Goal: Task Accomplishment & Management: Manage account settings

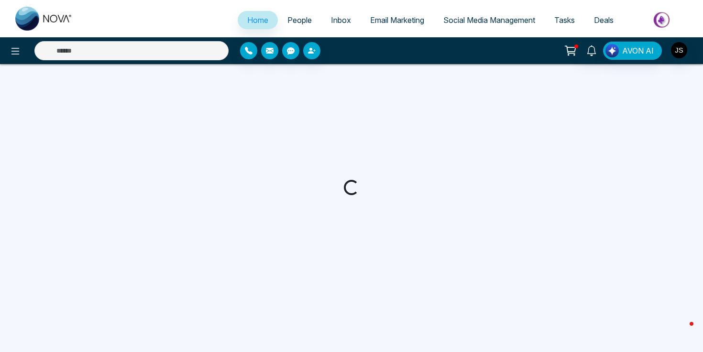
select select "*"
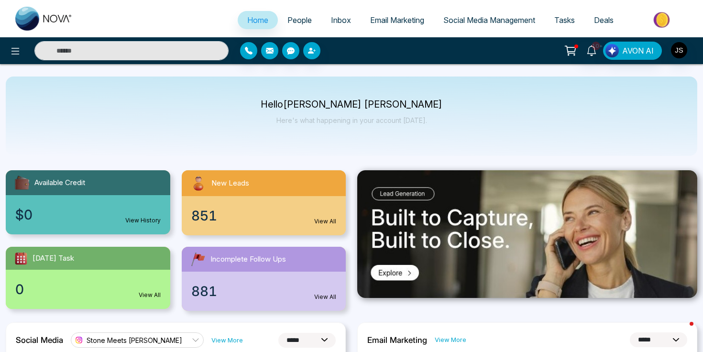
click at [297, 16] on span "People" at bounding box center [299, 20] width 24 height 10
click at [297, 18] on span "People" at bounding box center [299, 20] width 24 height 10
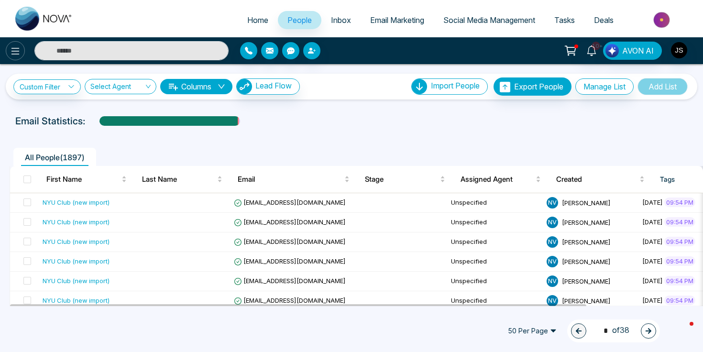
click at [22, 54] on button at bounding box center [15, 50] width 19 height 19
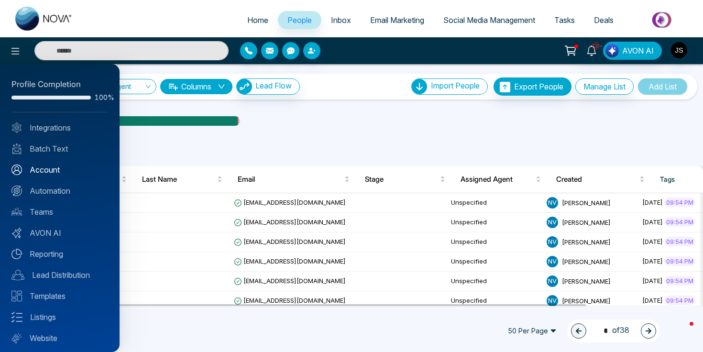
click at [57, 172] on link "Account" at bounding box center [59, 169] width 97 height 11
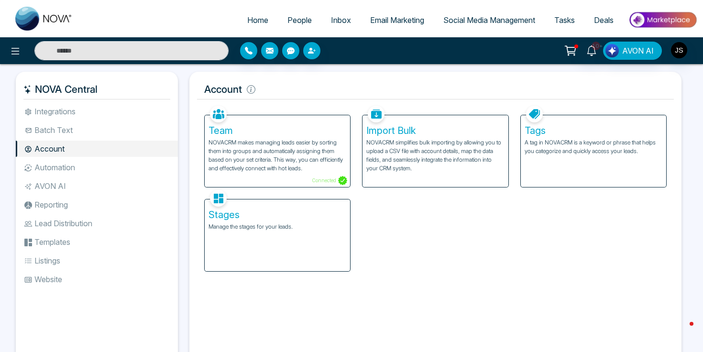
click at [607, 161] on div "Tags A tag in NOVACRM is a keyword or phrase that helps you categorize and quic…" at bounding box center [592, 151] width 145 height 72
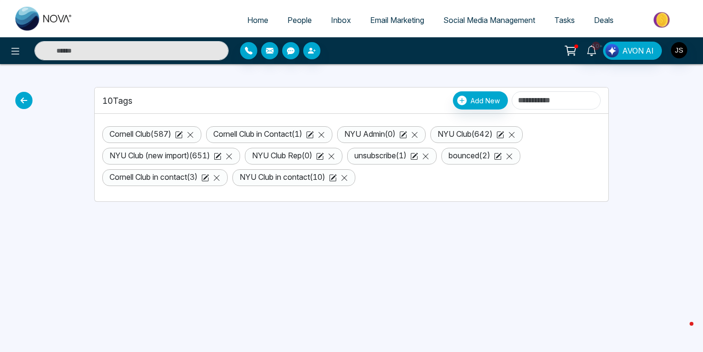
click at [233, 156] on icon at bounding box center [229, 156] width 8 height 8
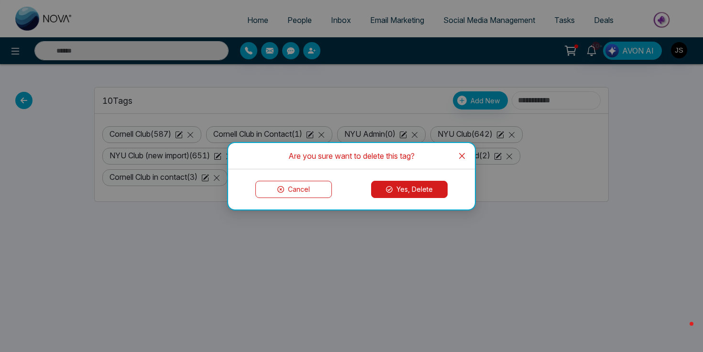
click at [380, 186] on button "Yes, Delete" at bounding box center [409, 189] width 76 height 17
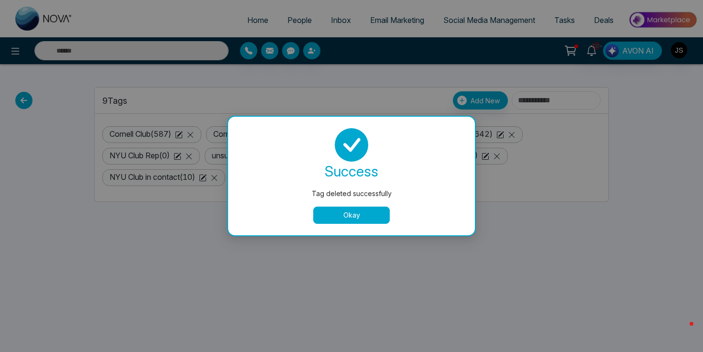
click at [362, 213] on button "Okay" at bounding box center [351, 214] width 76 height 17
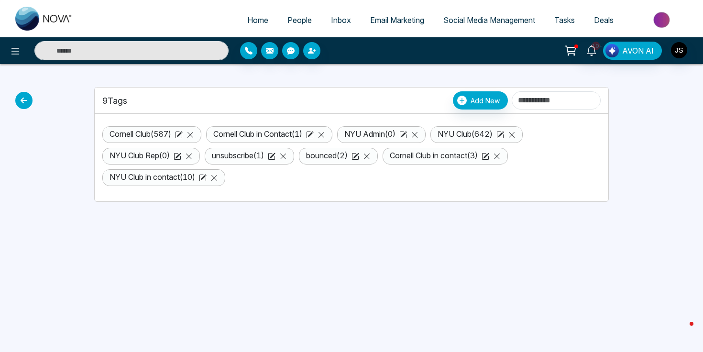
click at [25, 104] on icon at bounding box center [23, 100] width 17 height 17
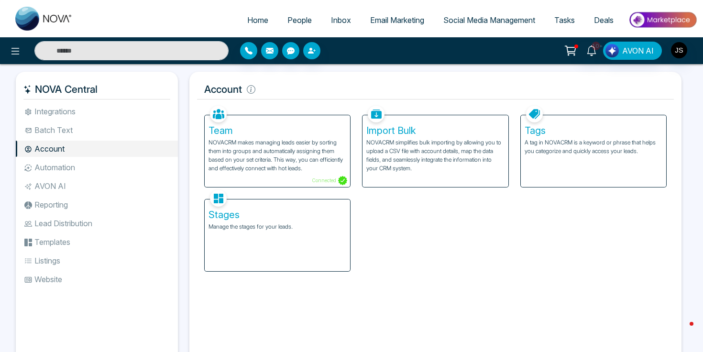
click at [54, 22] on img at bounding box center [43, 19] width 57 height 24
select select "*"
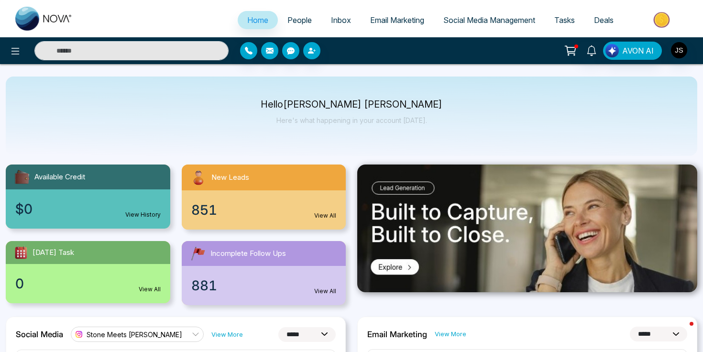
scroll to position [3, 0]
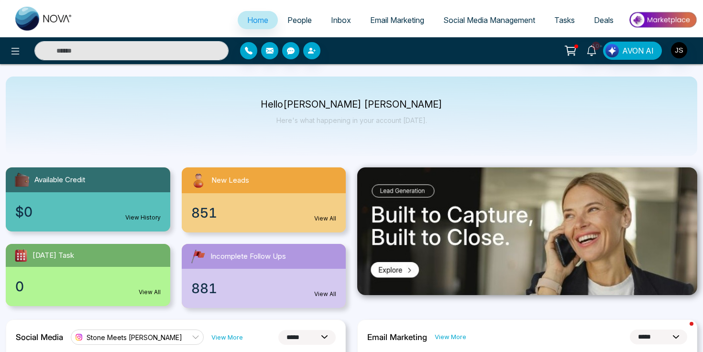
click at [300, 25] on link "People" at bounding box center [299, 20] width 43 height 18
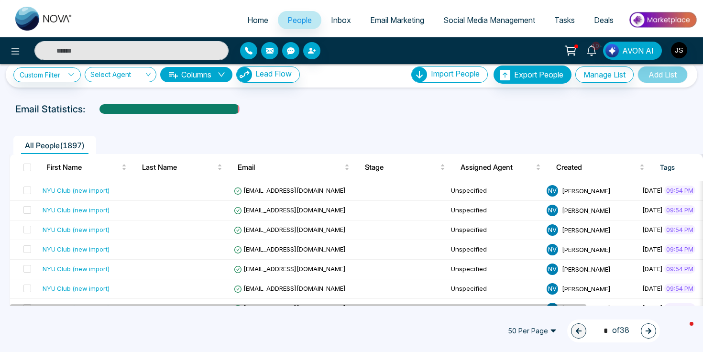
click at [540, 330] on span "50 Per Page" at bounding box center [532, 330] width 62 height 15
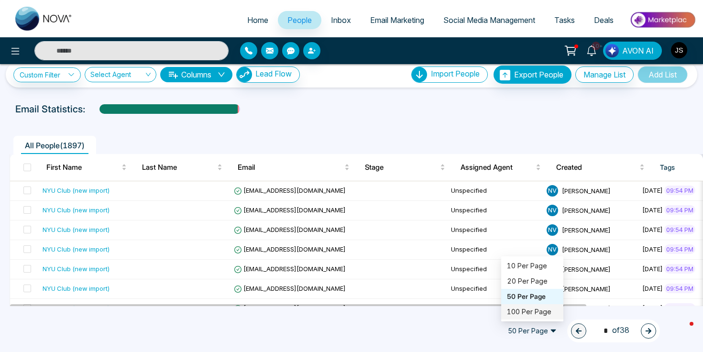
click at [539, 311] on div "100 Per Page" at bounding box center [532, 311] width 51 height 11
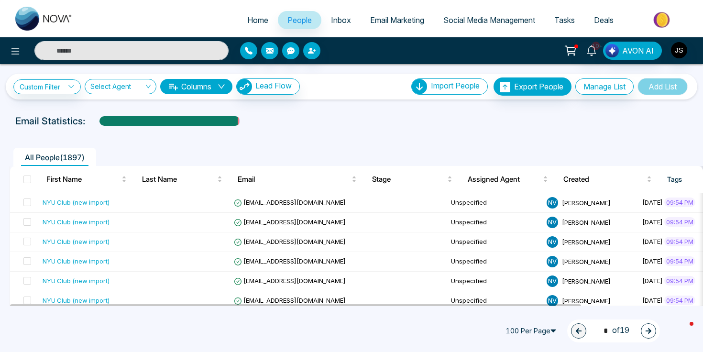
click at [26, 186] on th at bounding box center [24, 179] width 29 height 27
click at [26, 180] on span at bounding box center [27, 179] width 8 height 8
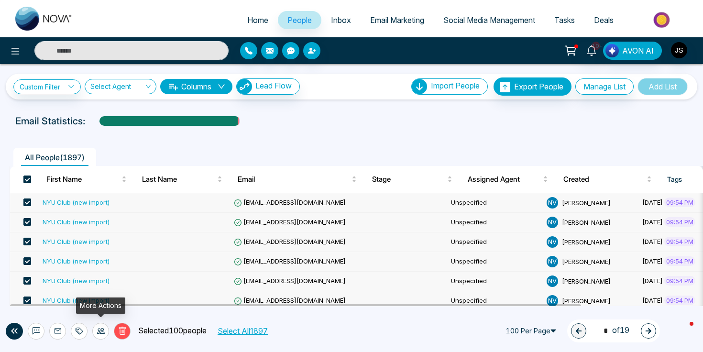
click at [107, 330] on div at bounding box center [100, 331] width 17 height 17
click at [327, 319] on div "Delete Selected 100 people Select All 1897 100 Per Page 50 100 10 Per Page 20 P…" at bounding box center [351, 331] width 703 height 42
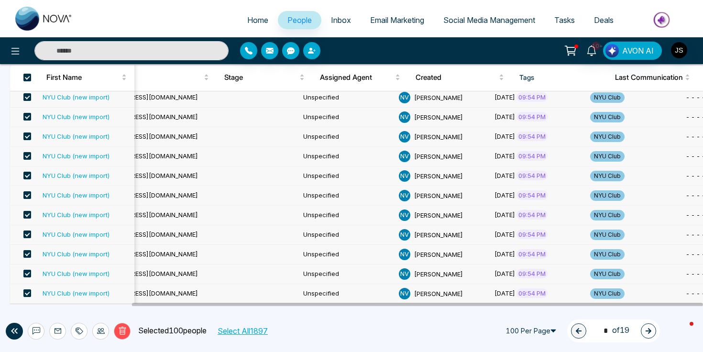
click at [648, 331] on icon "button" at bounding box center [648, 330] width 7 height 7
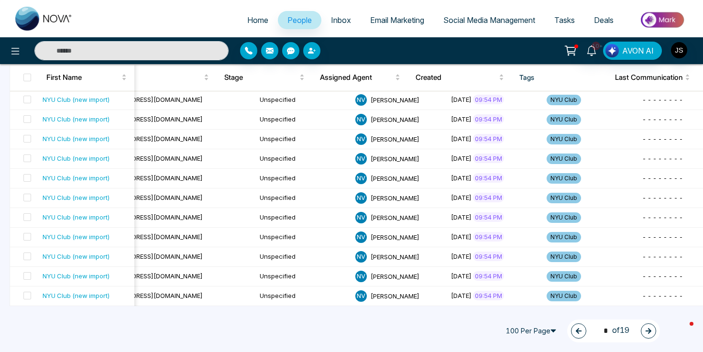
click at [643, 325] on button "button" at bounding box center [647, 330] width 15 height 15
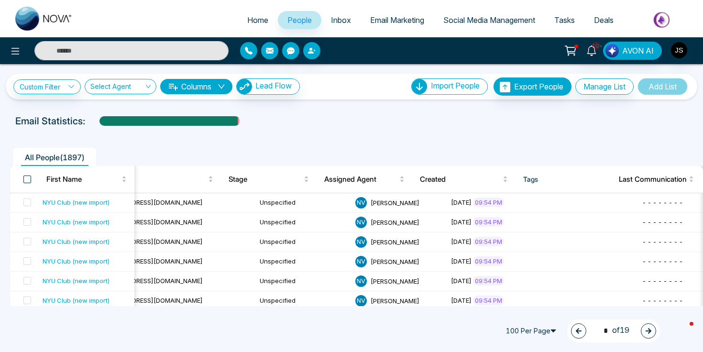
click at [26, 179] on span at bounding box center [27, 179] width 8 height 8
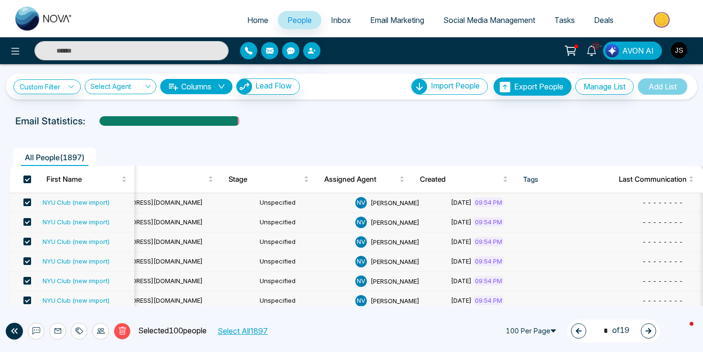
click at [86, 329] on div at bounding box center [79, 331] width 17 height 17
click at [71, 294] on link "Add Tags" at bounding box center [55, 294] width 31 height 8
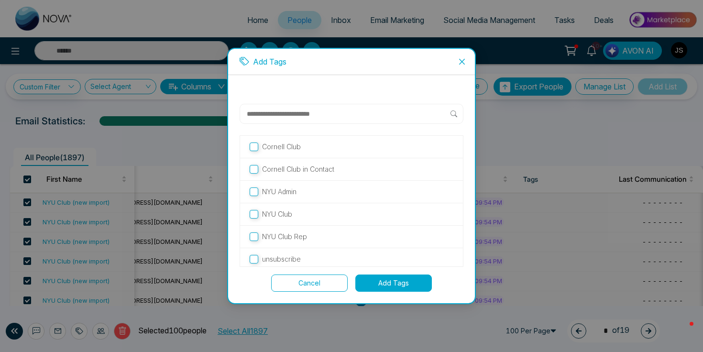
click at [285, 219] on p "NYU Club" at bounding box center [277, 214] width 30 height 11
click at [390, 278] on button "Add Tags" at bounding box center [393, 282] width 76 height 17
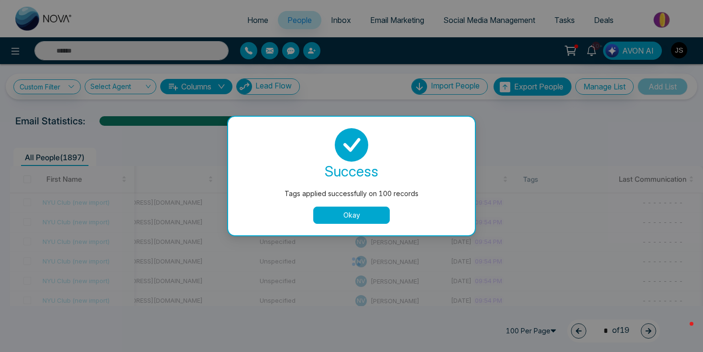
click at [374, 220] on button "Okay" at bounding box center [351, 214] width 76 height 17
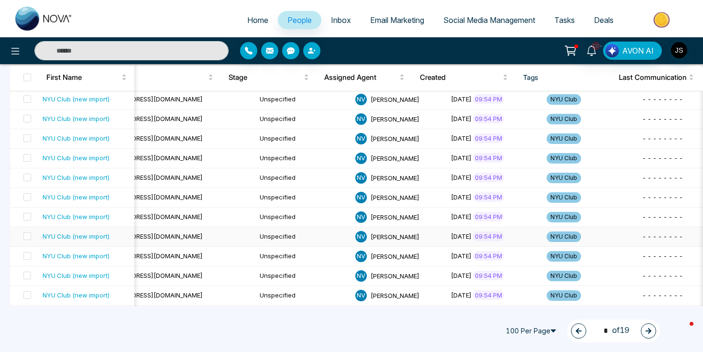
scroll to position [1847, 0]
click at [648, 333] on icon "button" at bounding box center [648, 331] width 6 height 6
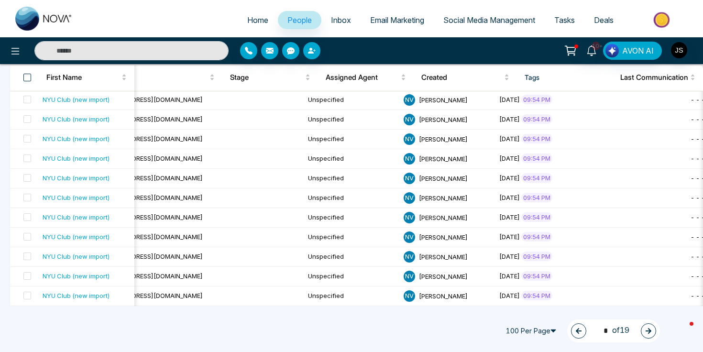
click at [29, 79] on span at bounding box center [27, 78] width 8 height 8
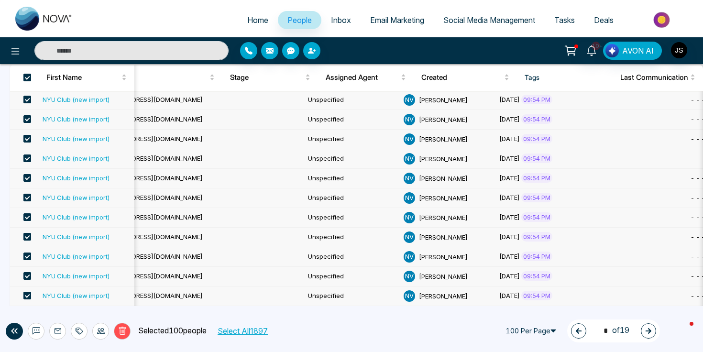
click at [81, 329] on icon at bounding box center [80, 331] width 8 height 8
click at [71, 295] on link "Add Tags" at bounding box center [55, 294] width 31 height 8
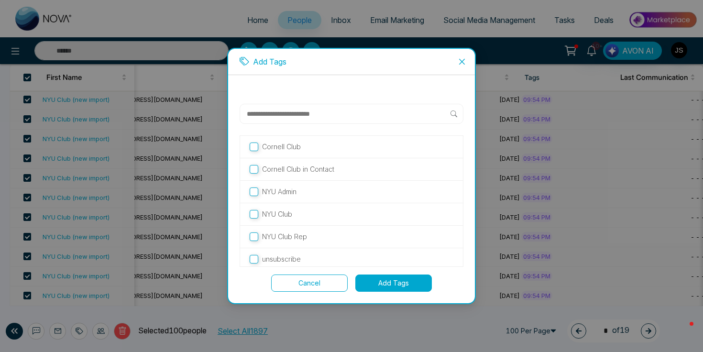
click at [279, 214] on p "NYU Club" at bounding box center [277, 214] width 30 height 11
click at [407, 285] on button "Add Tags" at bounding box center [393, 282] width 76 height 17
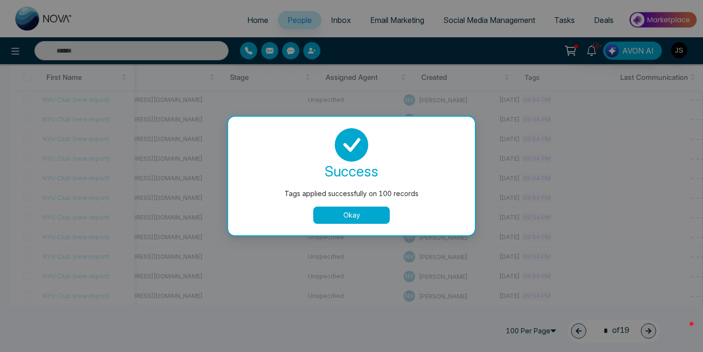
click at [371, 218] on button "Okay" at bounding box center [351, 214] width 76 height 17
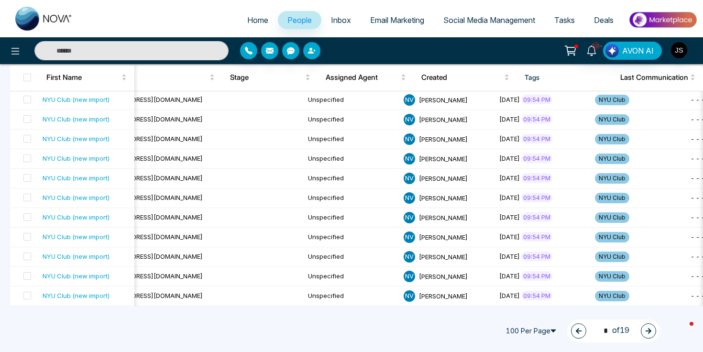
click at [643, 329] on button "button" at bounding box center [647, 330] width 15 height 15
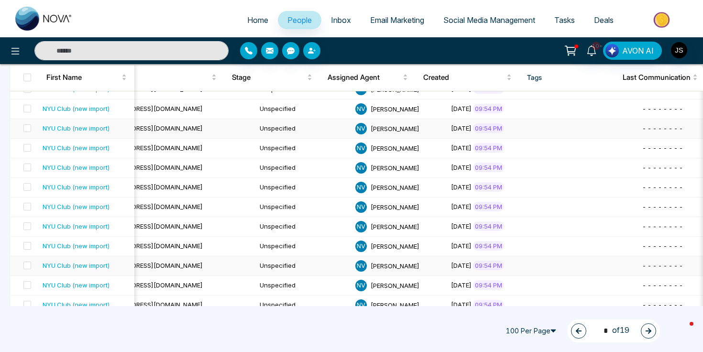
scroll to position [1550, 0]
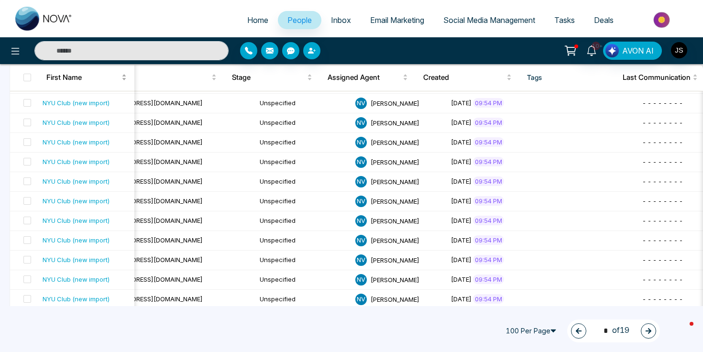
click at [25, 77] on span at bounding box center [27, 78] width 8 height 8
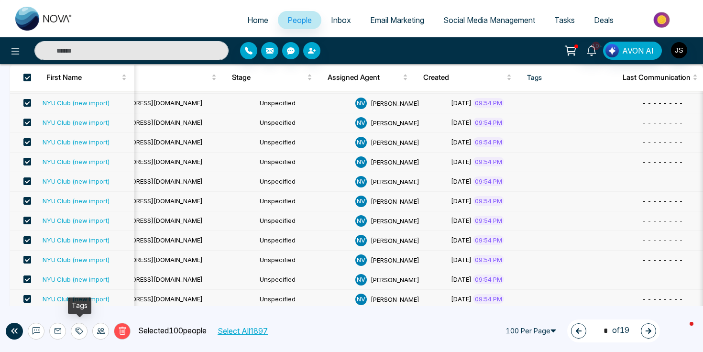
click at [83, 328] on div at bounding box center [79, 331] width 17 height 17
click at [71, 296] on link "Add Tags" at bounding box center [55, 294] width 31 height 8
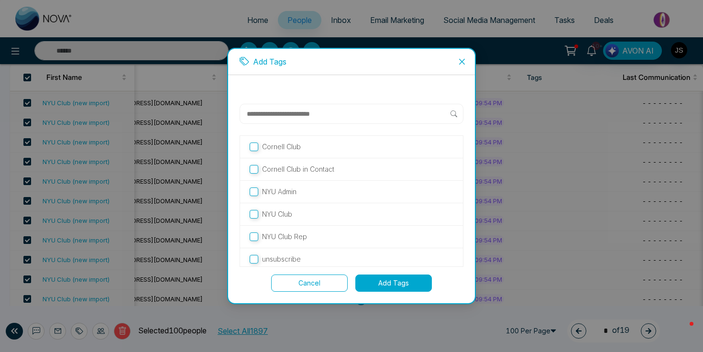
click at [285, 214] on p "NYU Club" at bounding box center [277, 214] width 30 height 11
click at [368, 279] on button "Add Tags" at bounding box center [393, 282] width 76 height 17
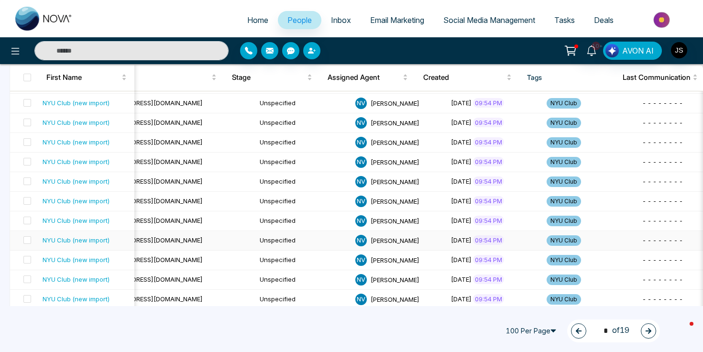
scroll to position [1847, 0]
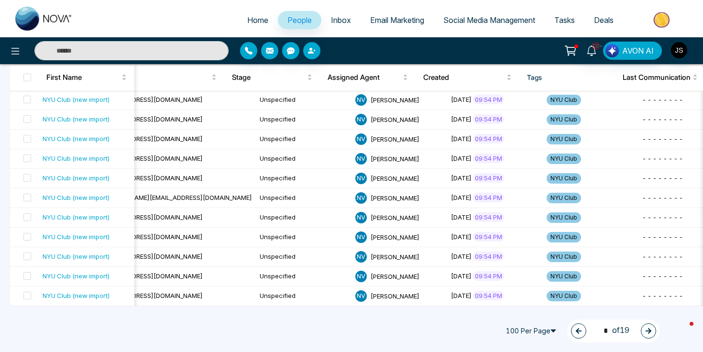
click at [649, 333] on icon "button" at bounding box center [648, 331] width 6 height 6
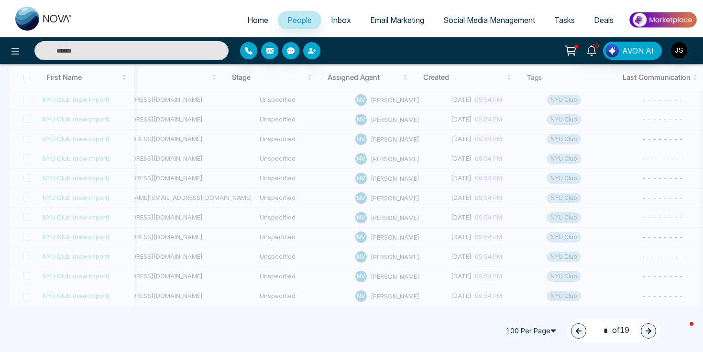
scroll to position [0, 132]
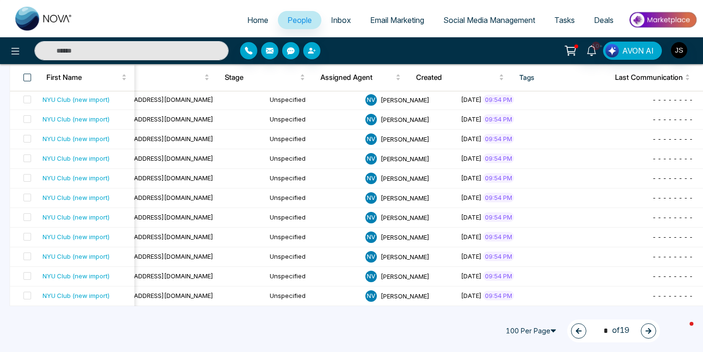
click at [27, 75] on span at bounding box center [27, 78] width 8 height 8
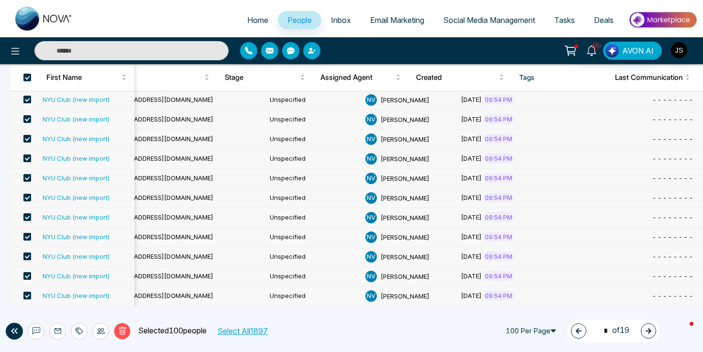
click at [83, 326] on div at bounding box center [79, 331] width 17 height 17
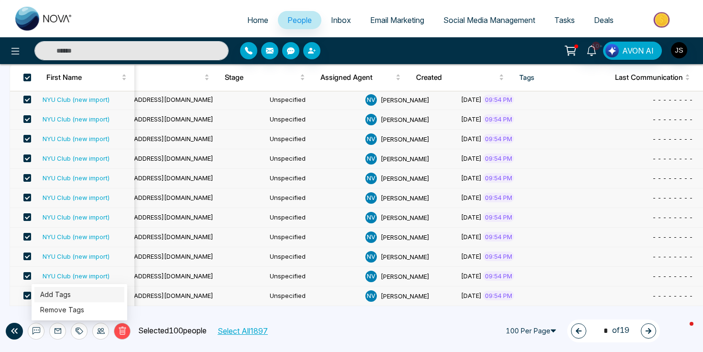
click at [71, 296] on link "Add Tags" at bounding box center [55, 294] width 31 height 8
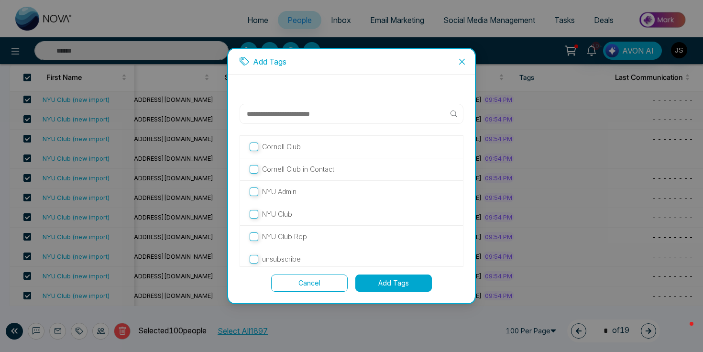
click at [297, 216] on label "NYU Club" at bounding box center [351, 214] width 204 height 11
click at [382, 282] on button "Add Tags" at bounding box center [393, 282] width 76 height 17
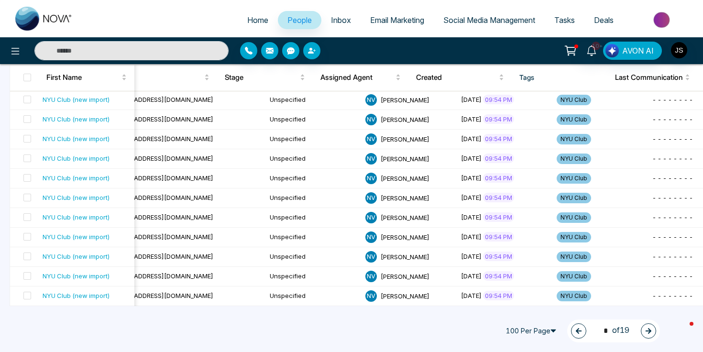
click at [648, 329] on icon "button" at bounding box center [648, 330] width 7 height 7
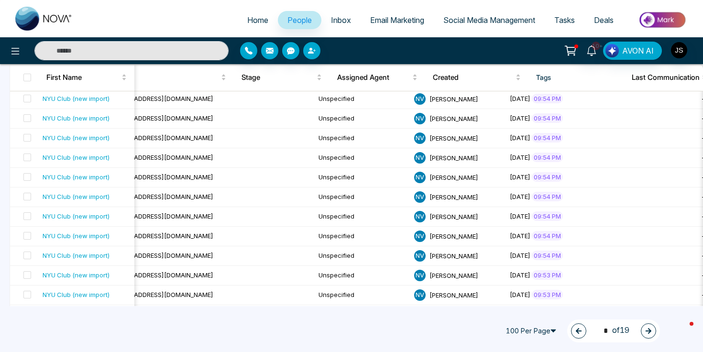
scroll to position [1847, 0]
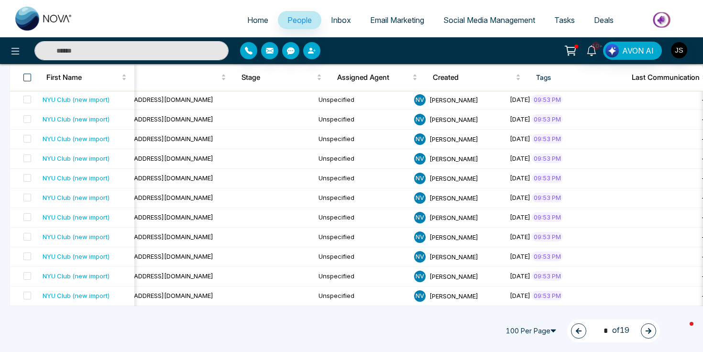
click at [26, 78] on span at bounding box center [27, 78] width 8 height 8
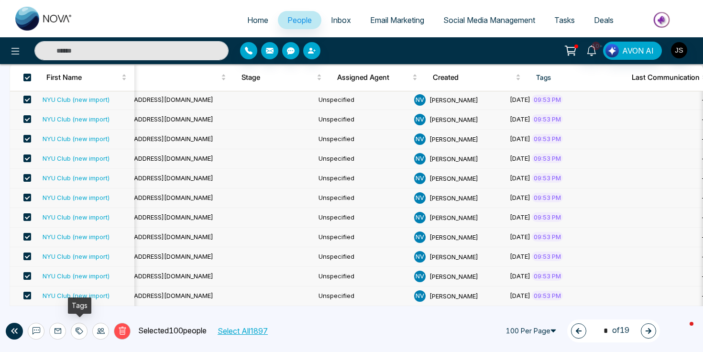
click at [84, 330] on div at bounding box center [79, 331] width 17 height 17
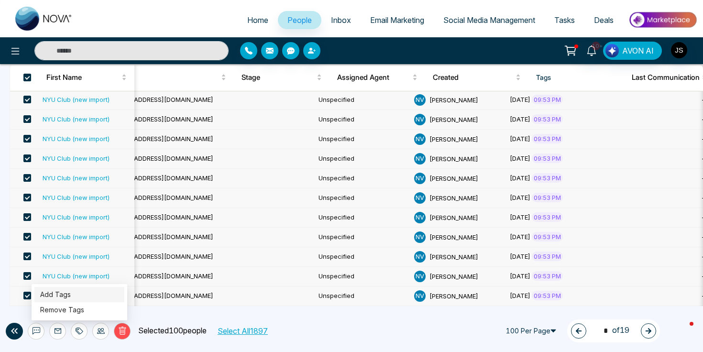
click at [71, 295] on link "Add Tags" at bounding box center [55, 294] width 31 height 8
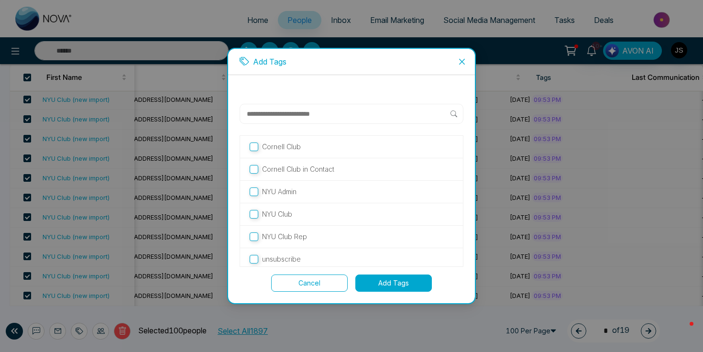
click at [279, 210] on p "NYU Club" at bounding box center [277, 214] width 30 height 11
click at [399, 284] on button "Add Tags" at bounding box center [393, 282] width 76 height 17
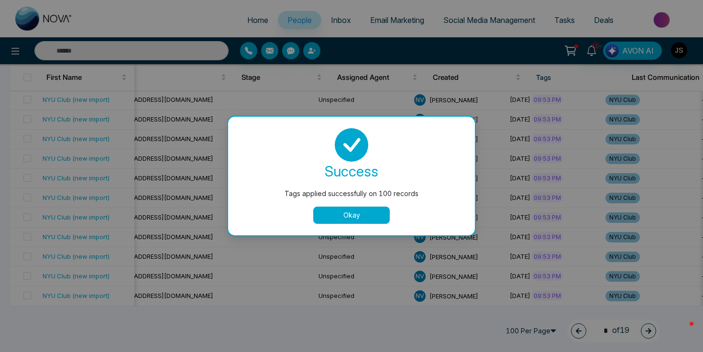
click at [348, 208] on button "Okay" at bounding box center [351, 214] width 76 height 17
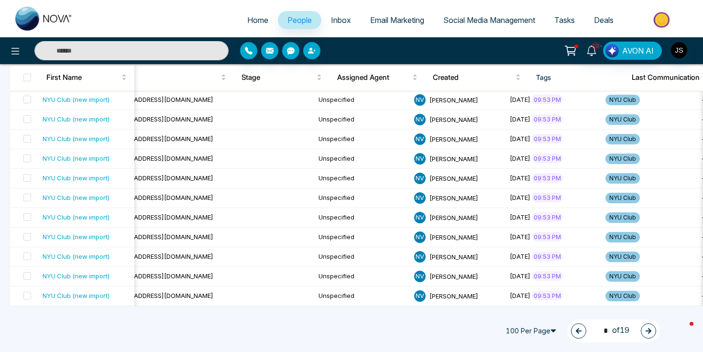
click at [651, 332] on icon "button" at bounding box center [648, 330] width 7 height 7
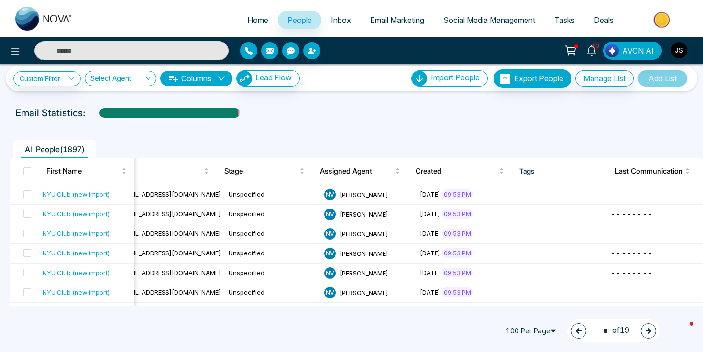
scroll to position [0, 0]
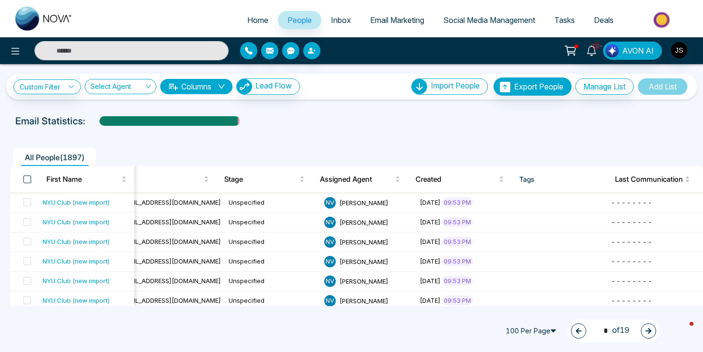
click at [27, 177] on span at bounding box center [27, 179] width 8 height 8
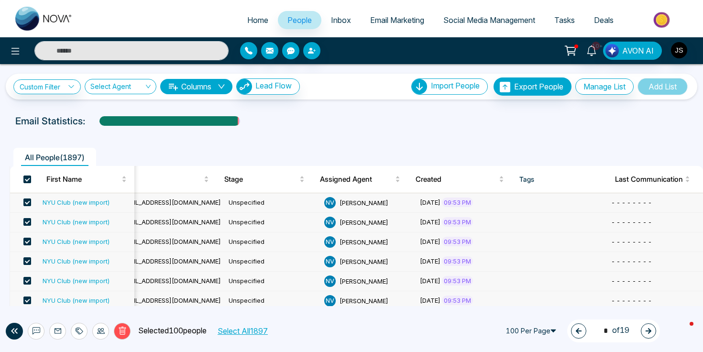
click at [86, 333] on div at bounding box center [79, 331] width 17 height 17
click at [60, 291] on link "Add Tags" at bounding box center [55, 294] width 31 height 8
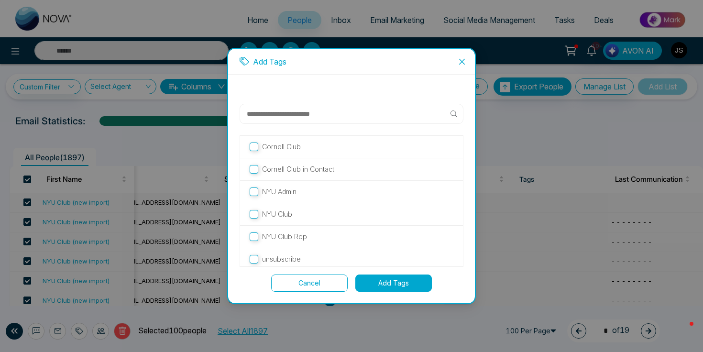
click at [301, 220] on div "NYU Club" at bounding box center [351, 214] width 223 height 22
click at [282, 211] on p "NYU Club" at bounding box center [277, 214] width 30 height 11
click at [398, 287] on button "Add Tags" at bounding box center [393, 282] width 76 height 17
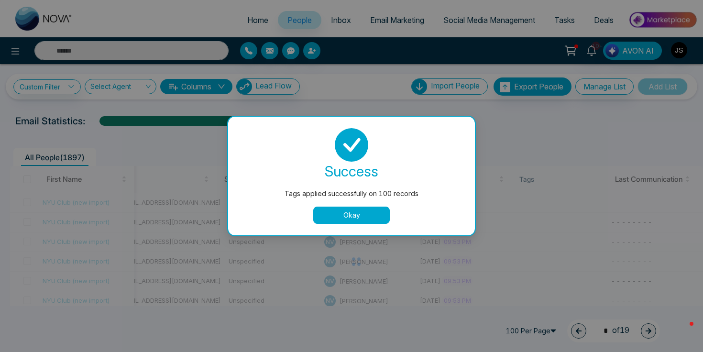
click at [647, 332] on div "Tags applied successfully on 100 records success Tags applied successfully on 1…" at bounding box center [351, 176] width 703 height 352
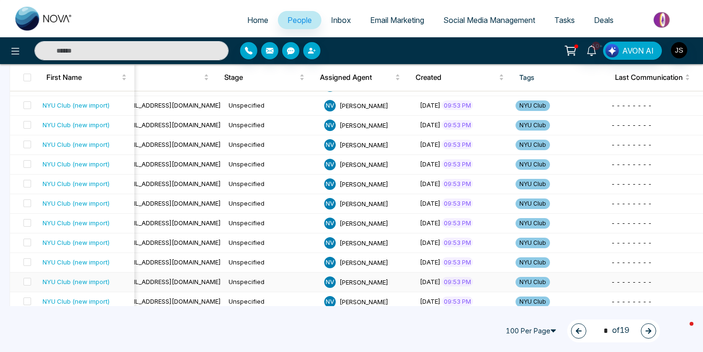
scroll to position [1847, 0]
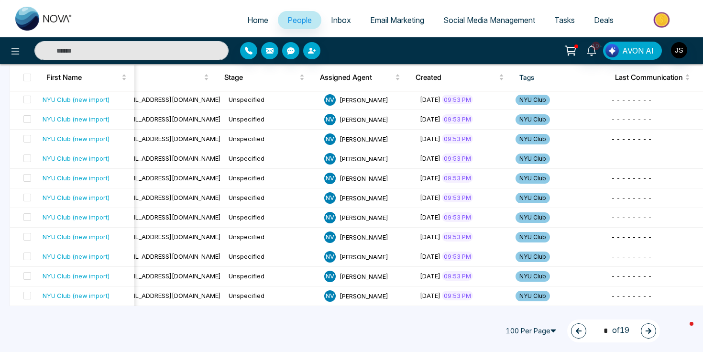
click at [650, 334] on icon "button" at bounding box center [648, 330] width 7 height 7
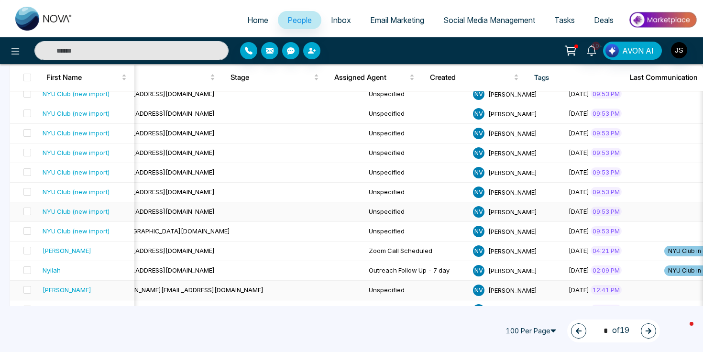
scroll to position [948, 0]
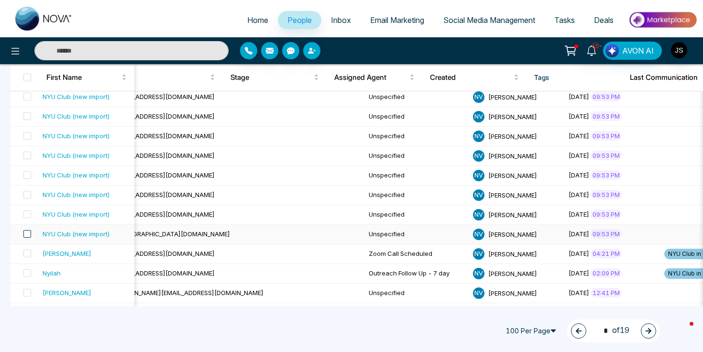
click at [30, 233] on span at bounding box center [27, 234] width 8 height 8
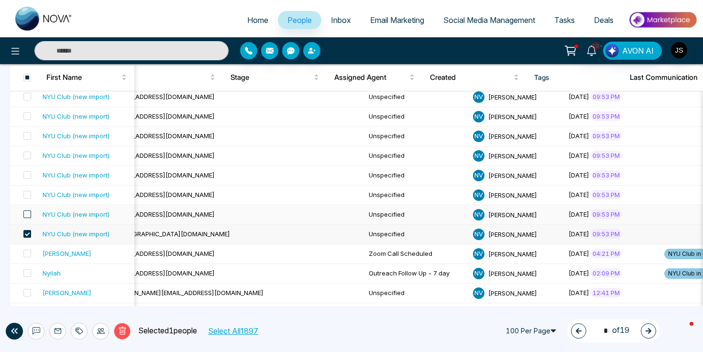
click at [30, 216] on span at bounding box center [27, 214] width 8 height 8
click at [25, 191] on span at bounding box center [27, 195] width 8 height 8
click at [28, 171] on span at bounding box center [27, 175] width 8 height 8
click at [24, 152] on span at bounding box center [27, 156] width 8 height 8
click at [25, 133] on span at bounding box center [27, 136] width 8 height 8
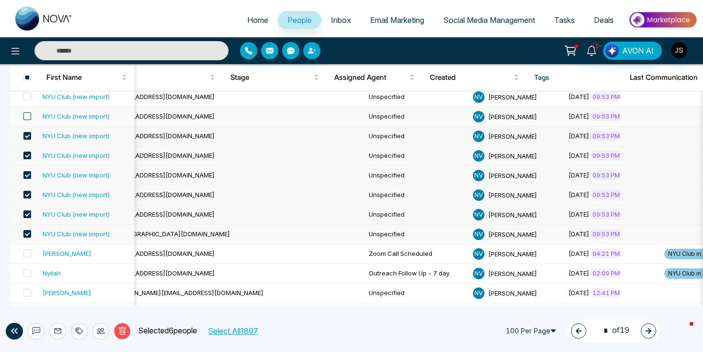
click at [27, 113] on span at bounding box center [27, 116] width 8 height 8
click at [27, 98] on span at bounding box center [27, 97] width 8 height 8
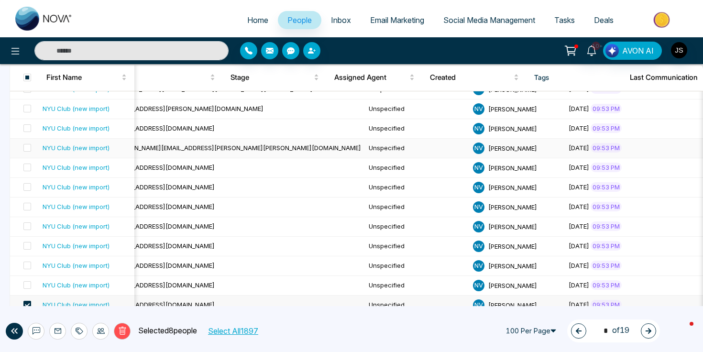
scroll to position [739, 0]
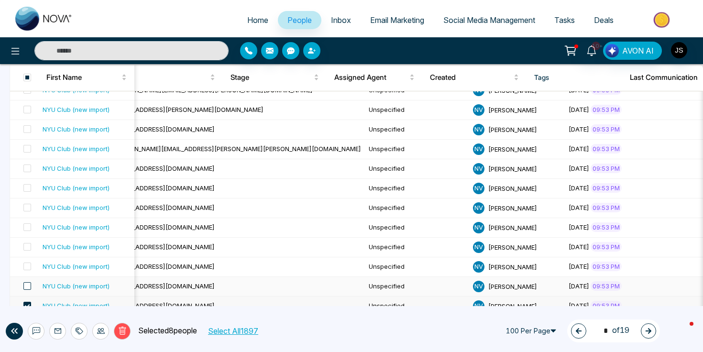
click at [27, 286] on span at bounding box center [27, 286] width 8 height 8
click at [27, 266] on span at bounding box center [27, 266] width 8 height 8
click at [29, 247] on span at bounding box center [27, 247] width 8 height 8
click at [26, 225] on span at bounding box center [27, 227] width 8 height 8
click at [26, 207] on span at bounding box center [27, 208] width 8 height 8
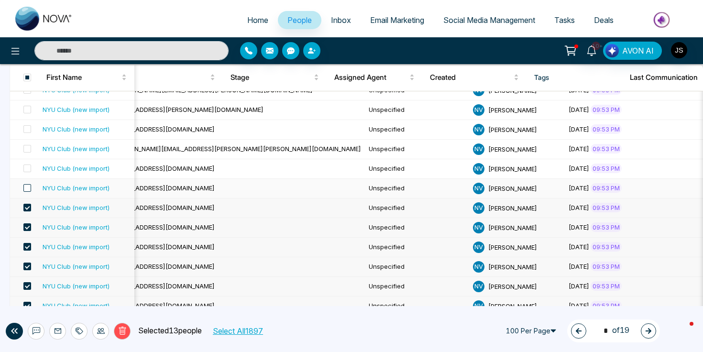
click at [27, 188] on span at bounding box center [27, 188] width 8 height 8
click at [28, 167] on span at bounding box center [27, 168] width 8 height 8
click at [28, 147] on span at bounding box center [27, 149] width 8 height 8
click at [28, 129] on span at bounding box center [27, 129] width 8 height 8
click at [26, 107] on span at bounding box center [27, 110] width 8 height 8
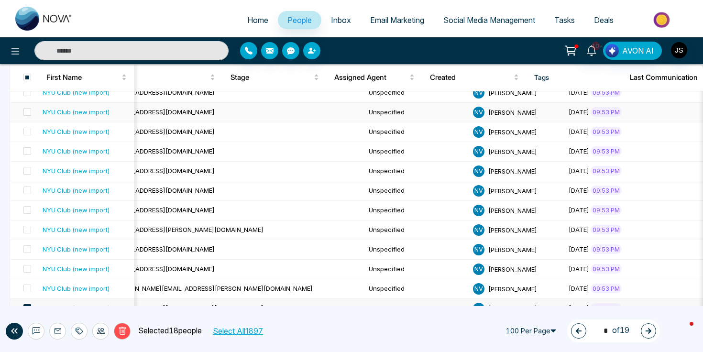
scroll to position [567, 0]
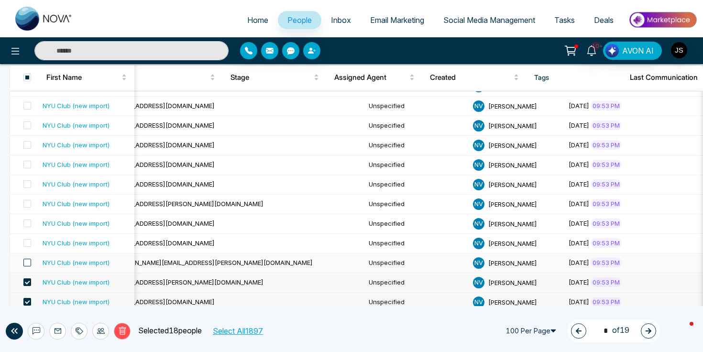
click at [29, 259] on span at bounding box center [27, 263] width 8 height 8
click at [30, 241] on span at bounding box center [27, 243] width 8 height 8
click at [30, 222] on span at bounding box center [27, 223] width 8 height 8
click at [26, 203] on span at bounding box center [27, 204] width 8 height 8
click at [27, 184] on span at bounding box center [27, 184] width 8 height 8
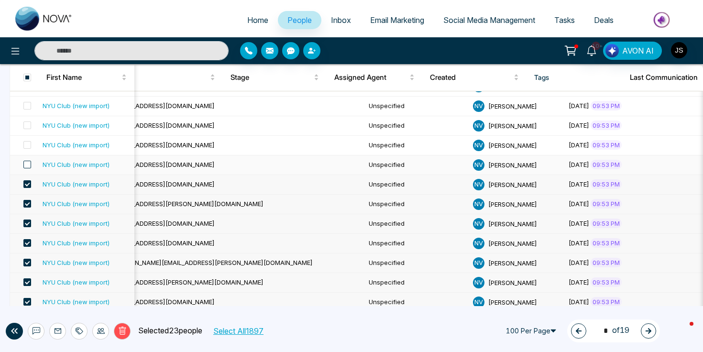
click at [28, 166] on span at bounding box center [27, 165] width 8 height 8
click at [28, 144] on span at bounding box center [27, 145] width 8 height 8
click at [27, 124] on span at bounding box center [27, 125] width 8 height 8
click at [27, 106] on span at bounding box center [27, 106] width 8 height 8
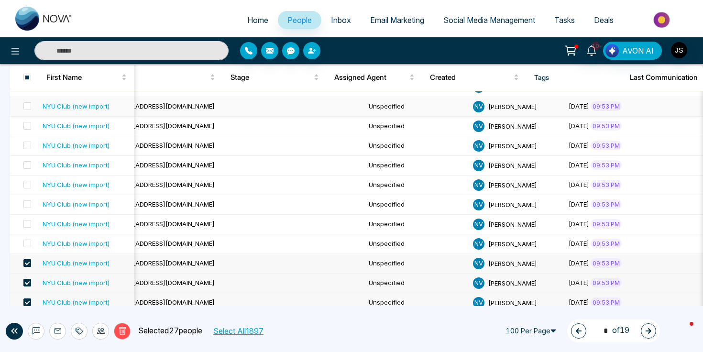
scroll to position [393, 0]
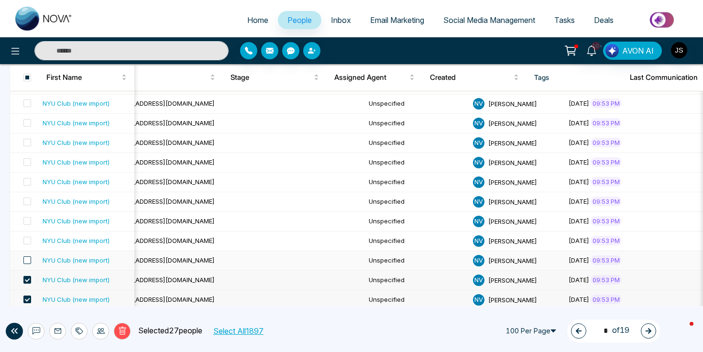
click at [27, 259] on span at bounding box center [27, 260] width 8 height 8
click at [28, 238] on span at bounding box center [27, 241] width 8 height 8
click at [28, 222] on span at bounding box center [27, 221] width 8 height 8
click at [29, 203] on span at bounding box center [27, 201] width 8 height 8
click at [28, 178] on span at bounding box center [27, 182] width 8 height 8
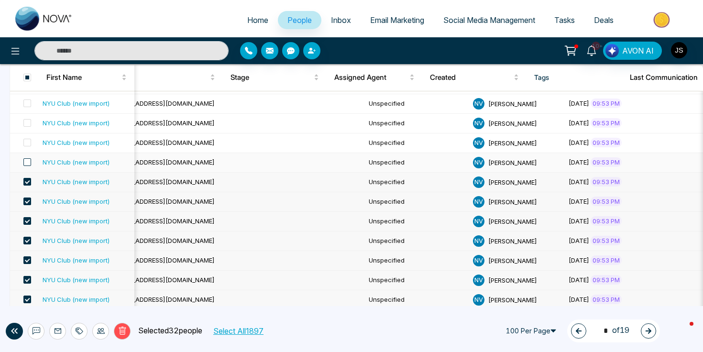
click at [29, 162] on span at bounding box center [27, 162] width 8 height 8
click at [28, 144] on span at bounding box center [27, 143] width 8 height 8
click at [26, 122] on span at bounding box center [27, 123] width 8 height 8
click at [27, 103] on span at bounding box center [27, 103] width 8 height 8
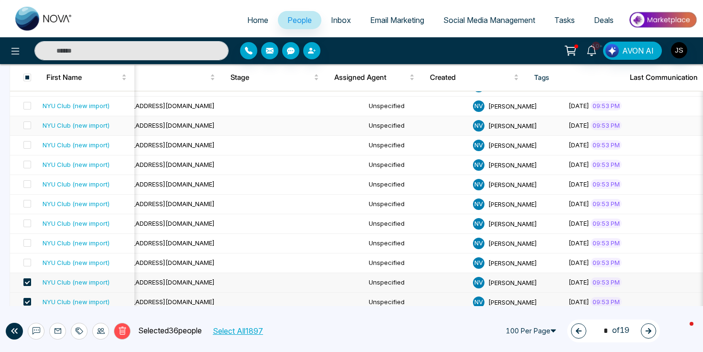
scroll to position [211, 0]
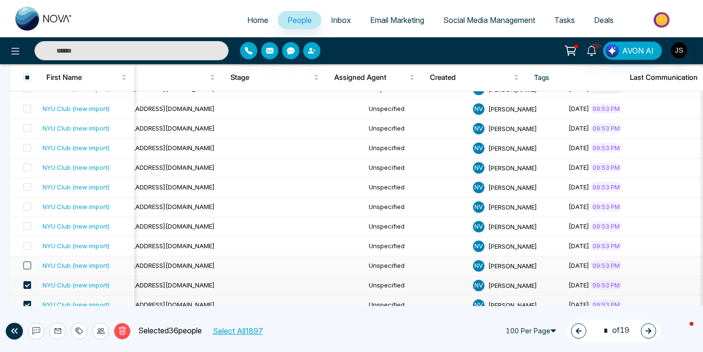
click at [28, 266] on span at bounding box center [27, 265] width 8 height 8
click at [27, 245] on span at bounding box center [27, 246] width 8 height 8
click at [28, 227] on span at bounding box center [27, 226] width 8 height 8
click at [29, 207] on span at bounding box center [27, 207] width 8 height 8
click at [26, 183] on label at bounding box center [24, 187] width 13 height 11
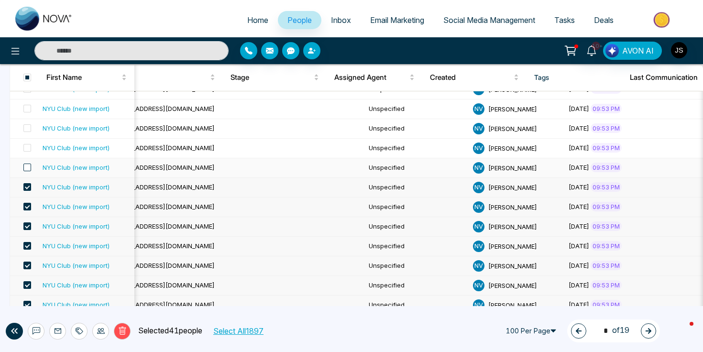
click at [28, 167] on span at bounding box center [27, 167] width 8 height 8
click at [27, 147] on span at bounding box center [27, 148] width 8 height 8
click at [28, 131] on span at bounding box center [27, 128] width 8 height 8
click at [28, 107] on span at bounding box center [27, 109] width 8 height 8
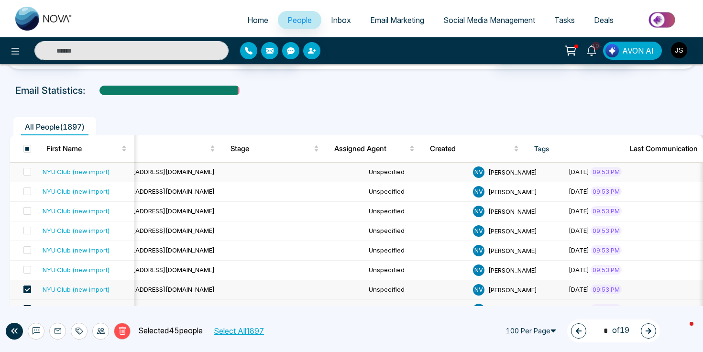
scroll to position [30, 0]
click at [28, 271] on span at bounding box center [27, 270] width 8 height 8
click at [28, 251] on span at bounding box center [27, 251] width 8 height 8
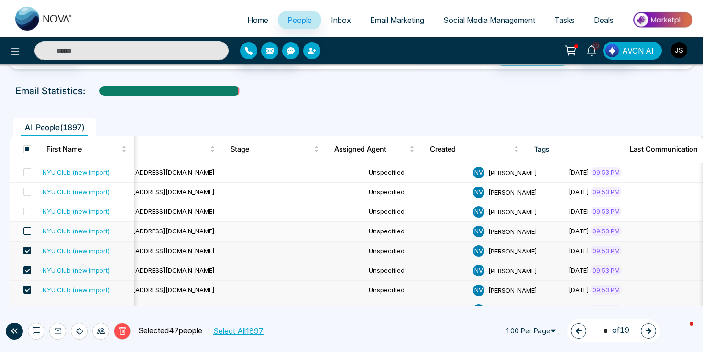
click at [29, 231] on span at bounding box center [27, 231] width 8 height 8
click at [28, 208] on span at bounding box center [27, 211] width 8 height 8
click at [28, 191] on span at bounding box center [27, 192] width 8 height 8
click at [29, 174] on span at bounding box center [27, 172] width 8 height 8
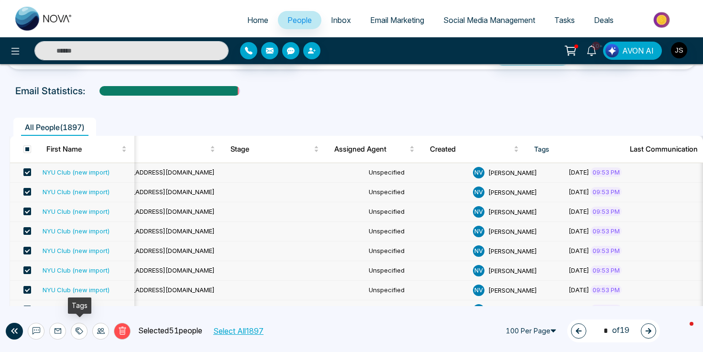
click at [82, 330] on icon at bounding box center [80, 331] width 8 height 8
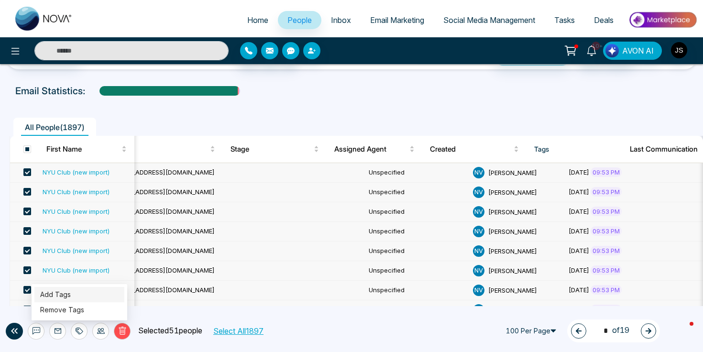
click at [71, 293] on link "Add Tags" at bounding box center [55, 294] width 31 height 8
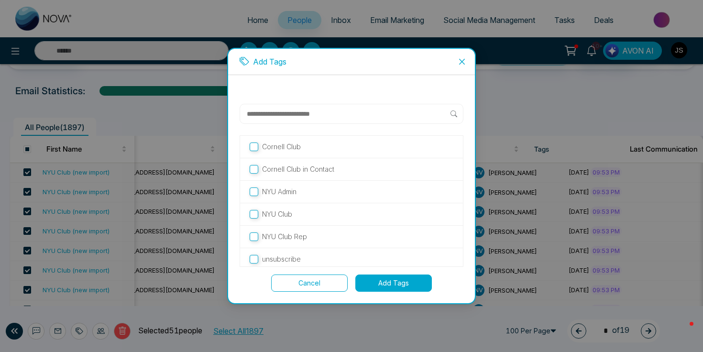
click at [380, 280] on button "Add Tags" at bounding box center [393, 282] width 76 height 17
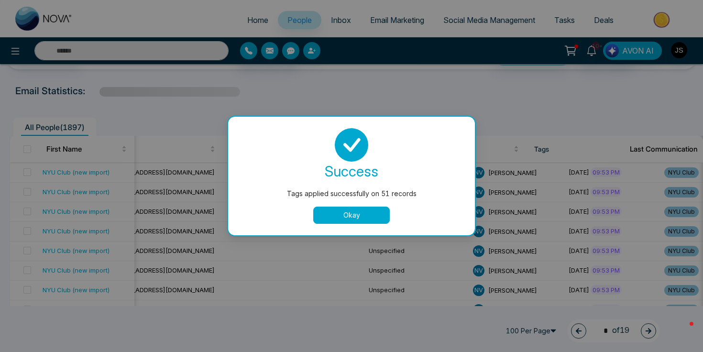
click at [365, 216] on button "Okay" at bounding box center [351, 214] width 76 height 17
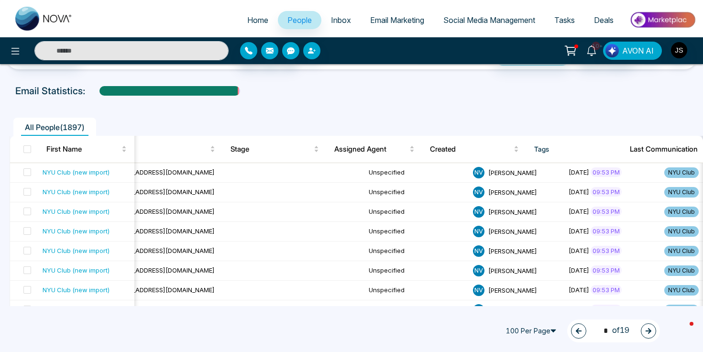
click at [287, 19] on span "People" at bounding box center [299, 20] width 24 height 10
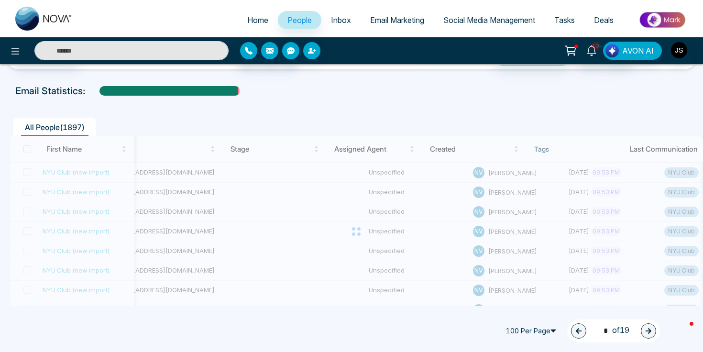
type input "*"
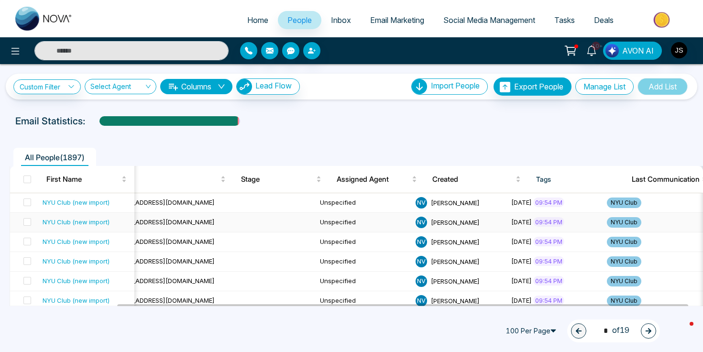
scroll to position [0, 123]
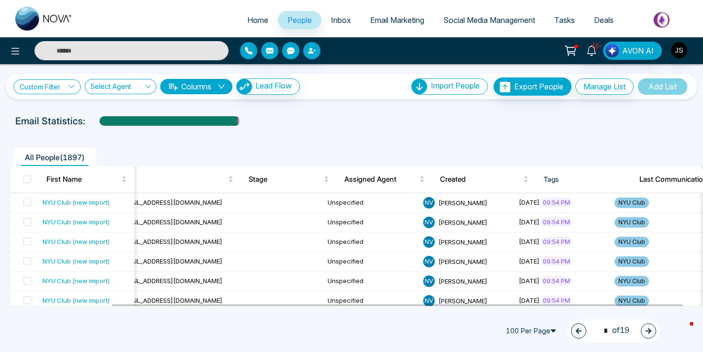
click at [72, 88] on icon at bounding box center [71, 86] width 7 height 7
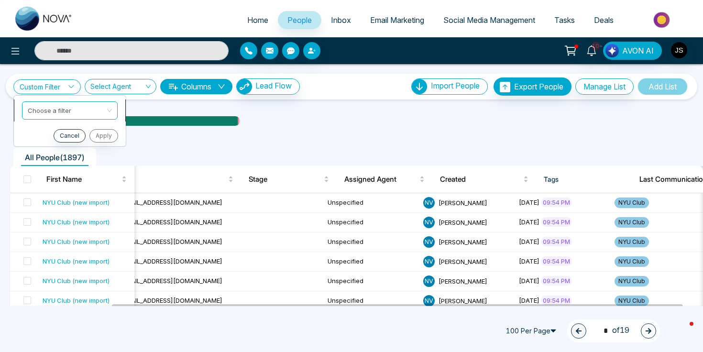
click at [94, 108] on input "search" at bounding box center [66, 109] width 77 height 14
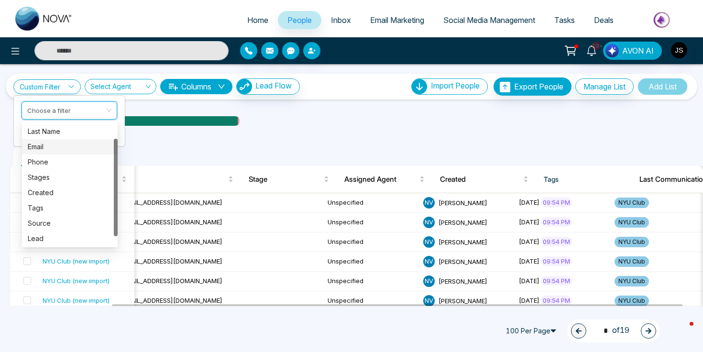
scroll to position [31, 0]
click at [41, 190] on div "Tags" at bounding box center [70, 191] width 84 height 11
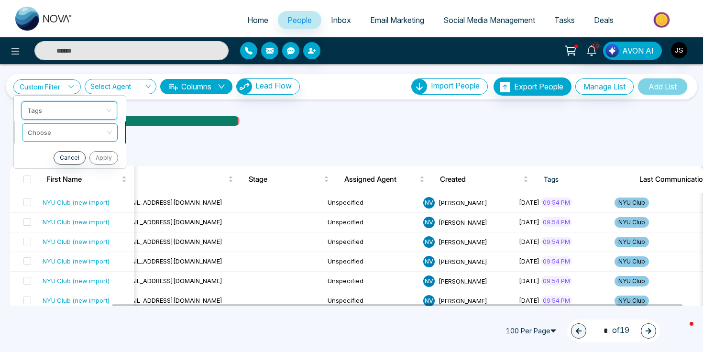
click at [93, 135] on input "search" at bounding box center [66, 131] width 77 height 14
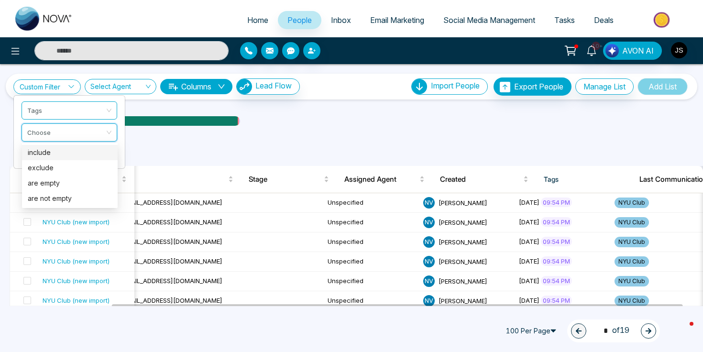
click at [75, 151] on div "include" at bounding box center [70, 152] width 84 height 11
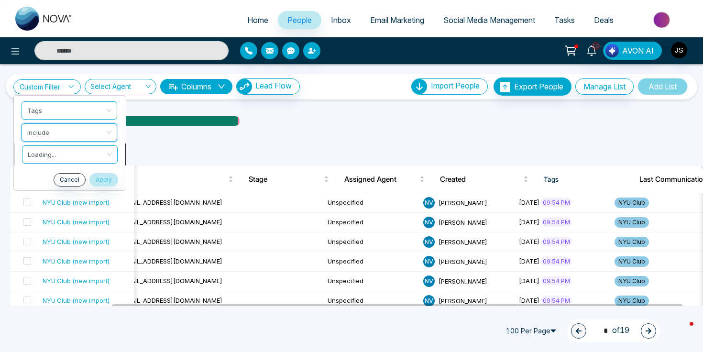
click at [105, 154] on input "search" at bounding box center [66, 153] width 77 height 14
click at [71, 156] on input "search" at bounding box center [66, 153] width 77 height 14
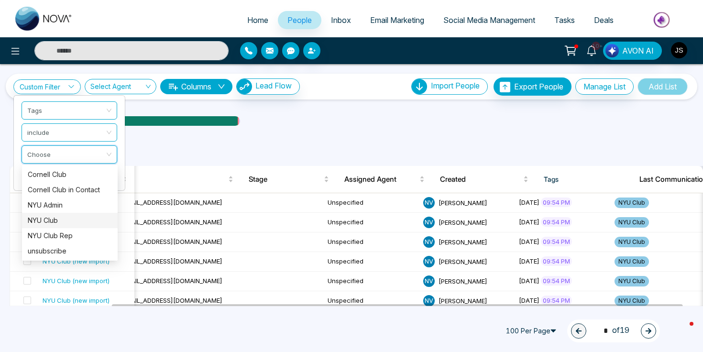
click at [49, 220] on div "NYU Club" at bounding box center [70, 220] width 84 height 11
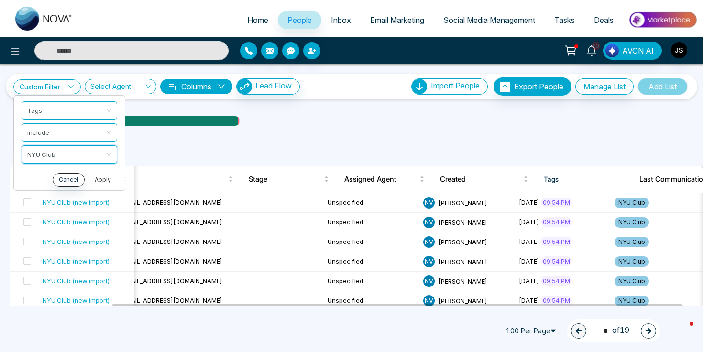
click at [104, 177] on button "Apply" at bounding box center [102, 179] width 29 height 13
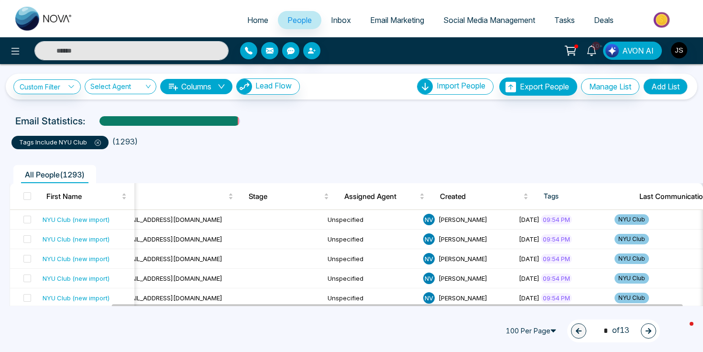
click at [303, 143] on ul "tags include NYU Club ( 1293 )" at bounding box center [351, 140] width 680 height 17
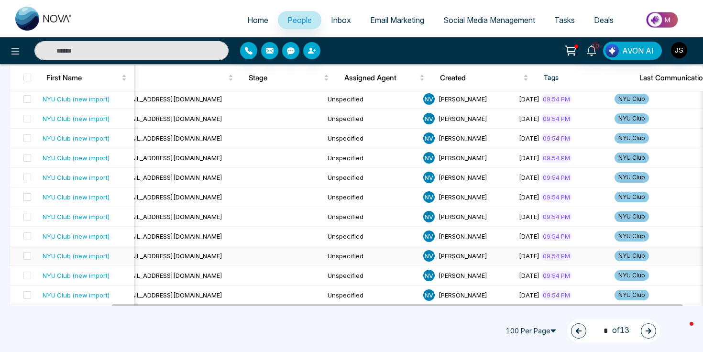
scroll to position [0, 0]
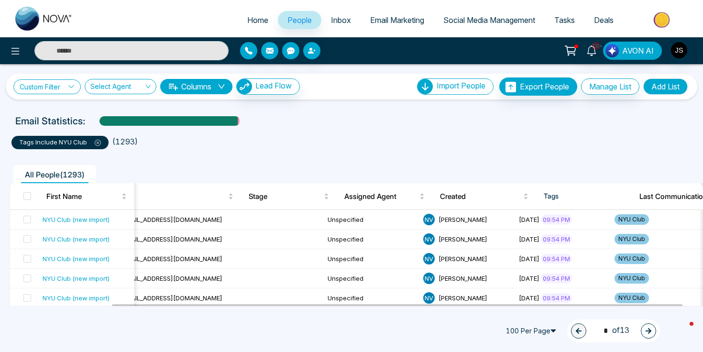
click at [78, 83] on link "Custom Filter" at bounding box center [46, 86] width 67 height 15
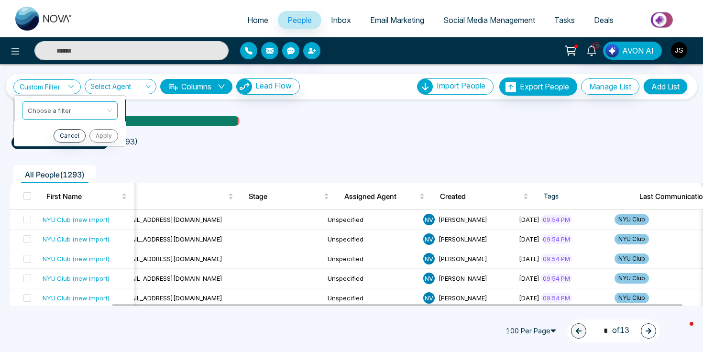
click at [84, 107] on input "search" at bounding box center [66, 109] width 77 height 14
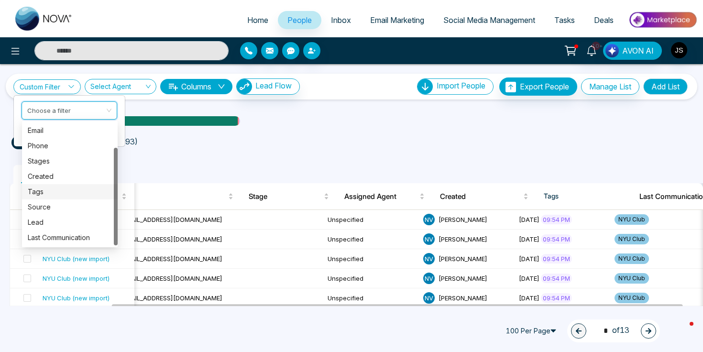
click at [73, 190] on div "Tags" at bounding box center [70, 191] width 84 height 11
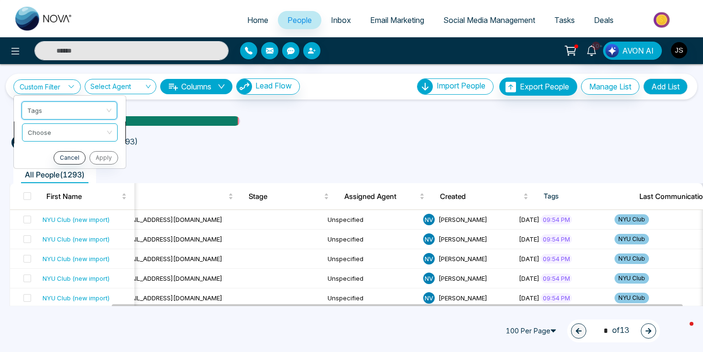
click at [84, 131] on input "search" at bounding box center [66, 131] width 77 height 14
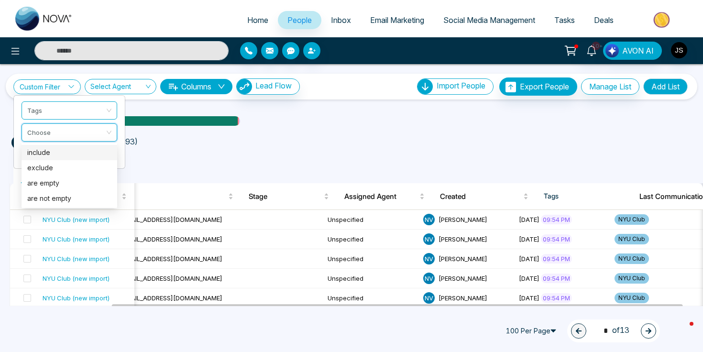
click at [82, 152] on div "include" at bounding box center [69, 152] width 84 height 11
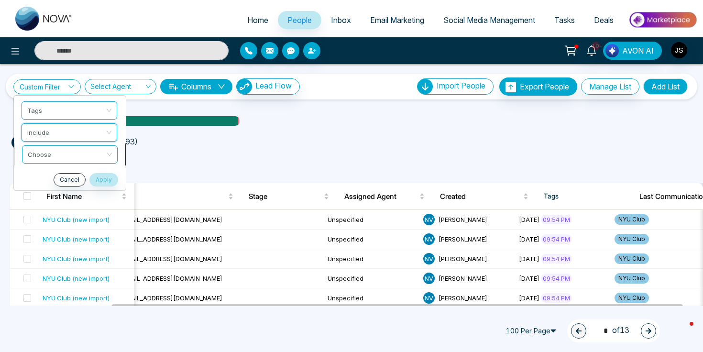
click at [78, 155] on input "search" at bounding box center [66, 153] width 77 height 14
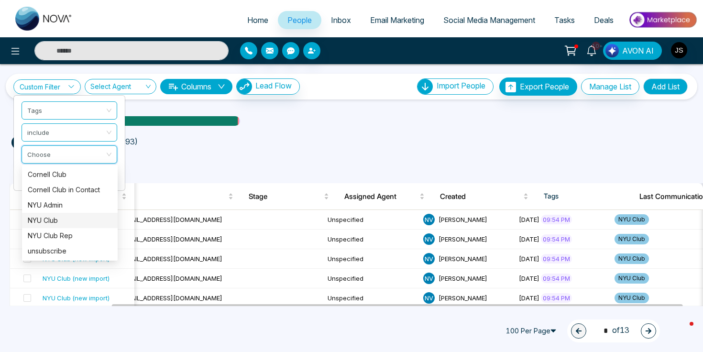
click at [82, 219] on div "NYU Club" at bounding box center [70, 220] width 84 height 11
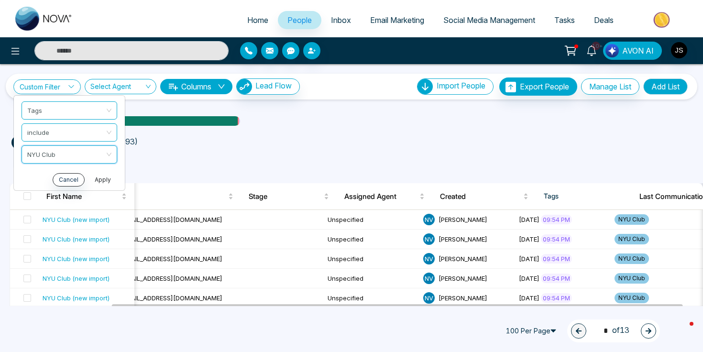
click at [99, 177] on button "Apply" at bounding box center [102, 179] width 29 height 13
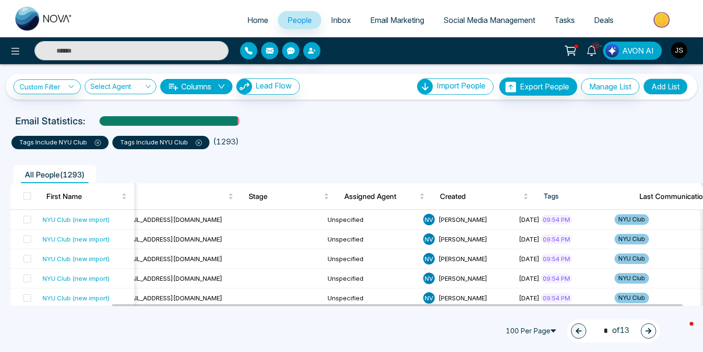
click at [98, 141] on icon at bounding box center [98, 143] width 6 height 6
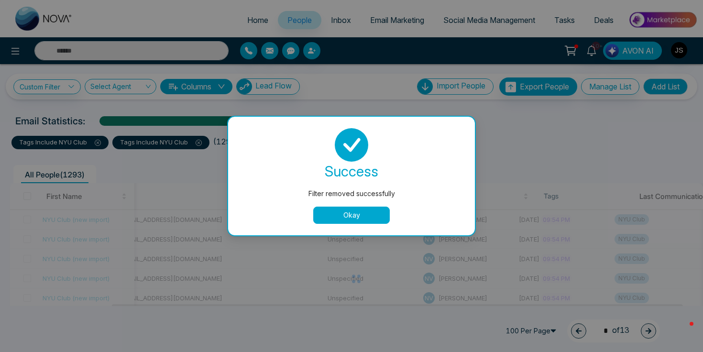
click at [329, 208] on button "Okay" at bounding box center [351, 214] width 76 height 17
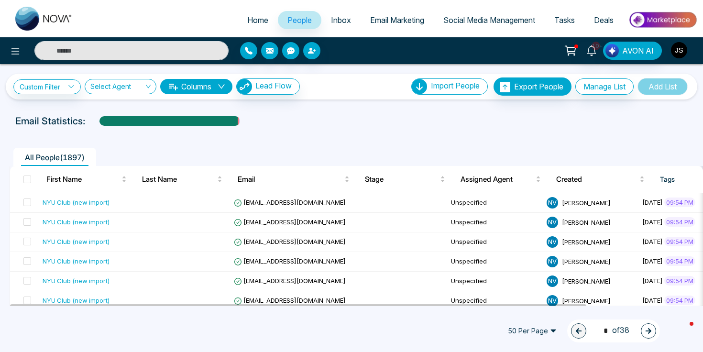
click at [681, 48] on img "button" at bounding box center [679, 50] width 16 height 16
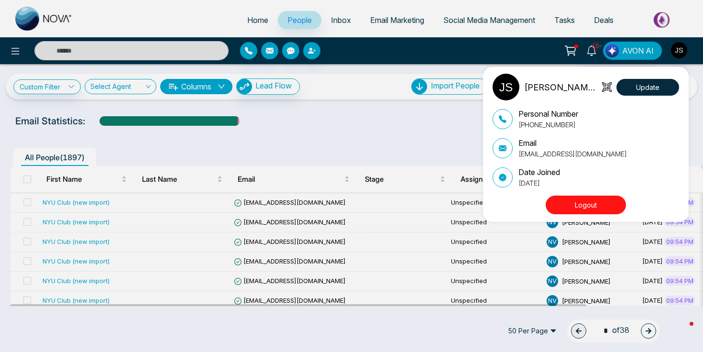
click at [591, 206] on button "Logout" at bounding box center [585, 204] width 80 height 19
